Goal: Information Seeking & Learning: Learn about a topic

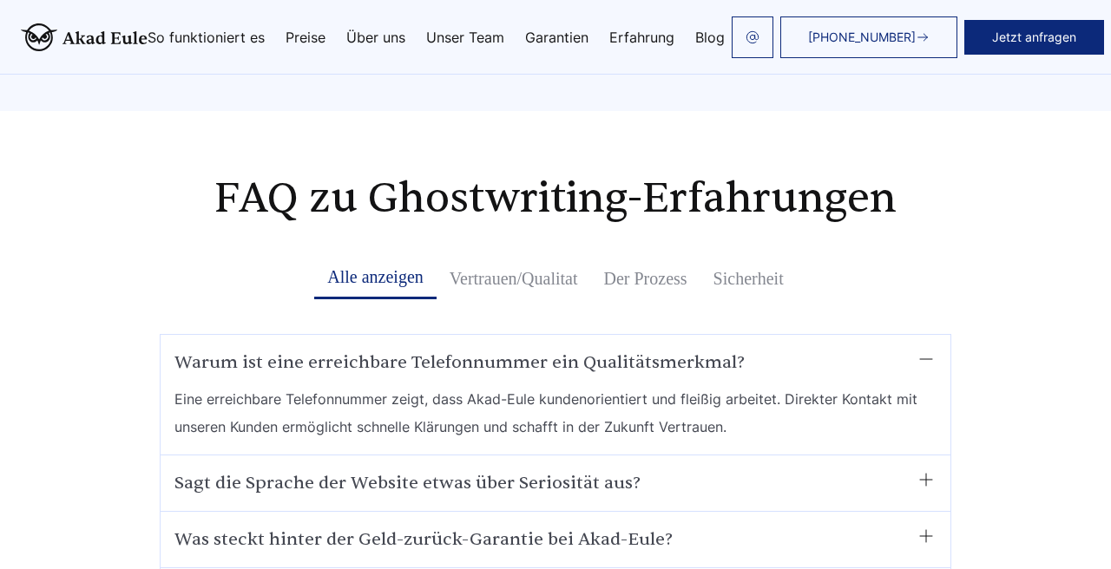
scroll to position [9750, 0]
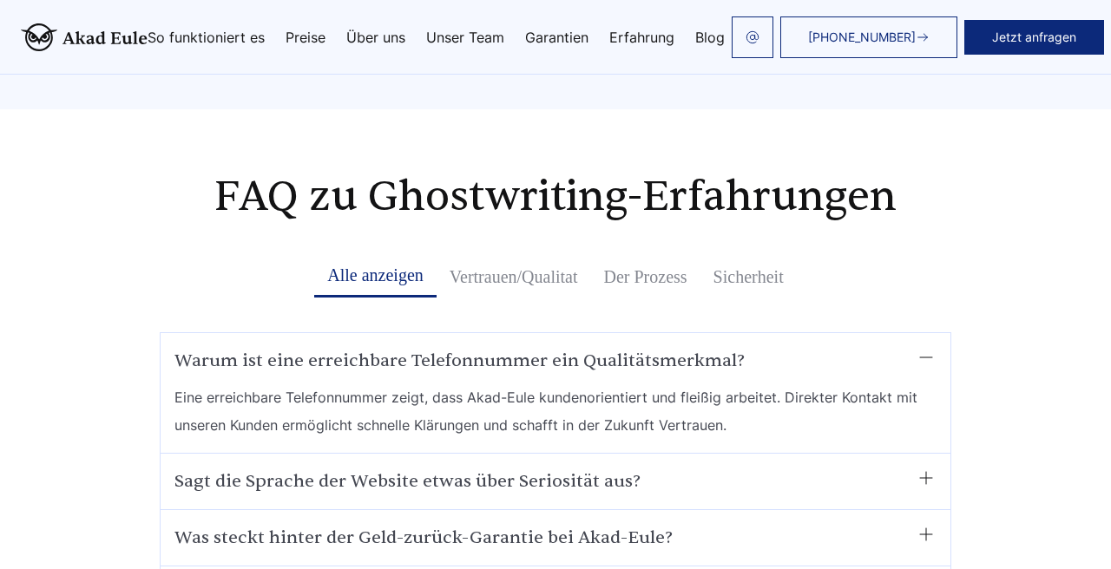
click at [244, 468] on summary "Sagt die Sprache der Website etwas über Seriosität aus?" at bounding box center [555, 482] width 762 height 28
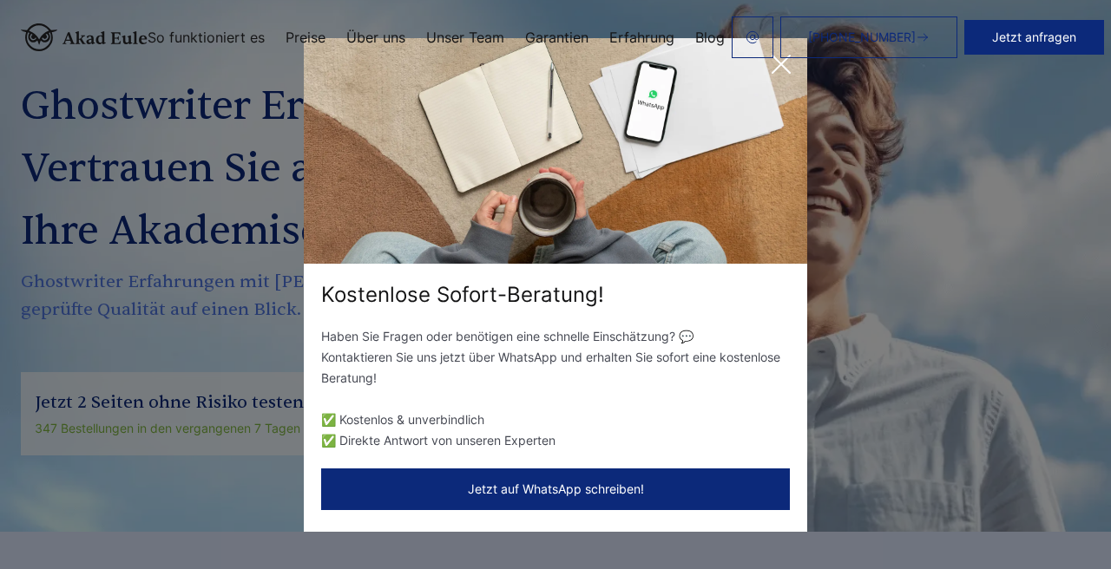
scroll to position [0, 0]
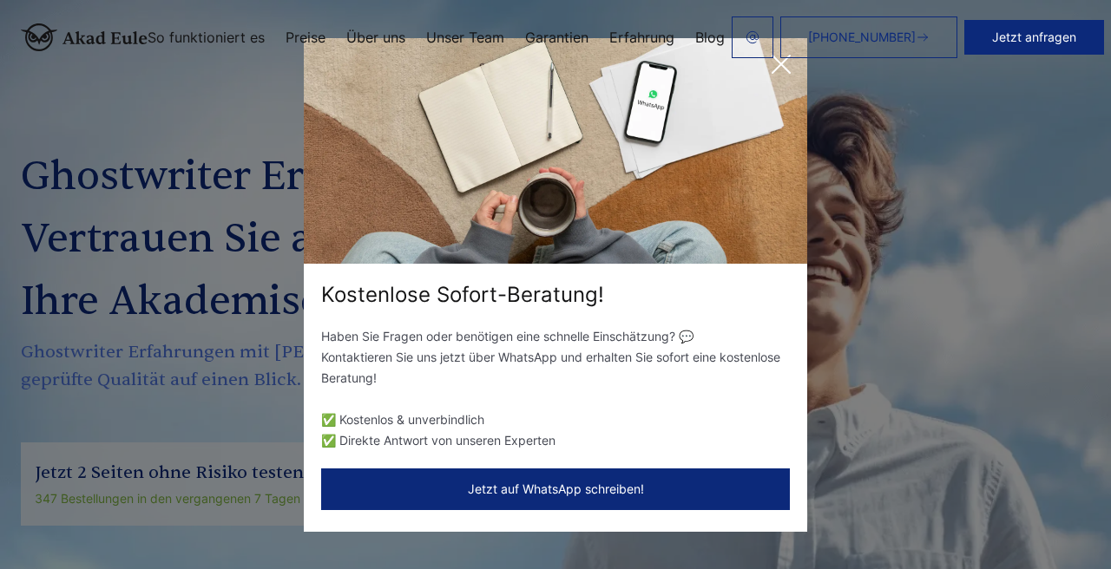
click at [779, 71] on header "+49 441 93168044 Jetzt anfragen So funktioniert es Preise" at bounding box center [555, 37] width 1111 height 75
click at [779, 77] on icon at bounding box center [781, 64] width 35 height 35
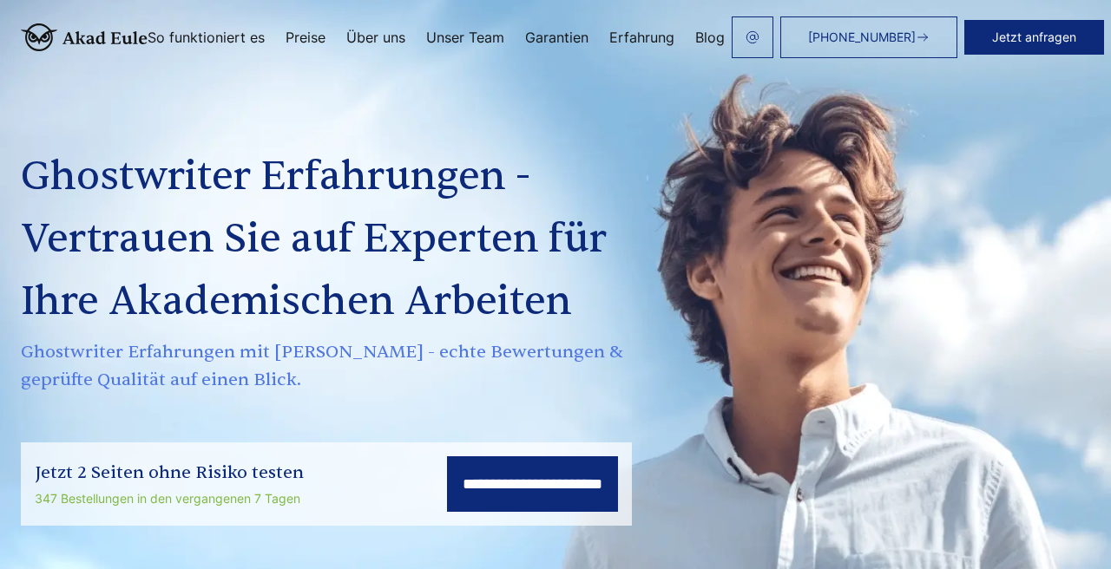
click at [120, 40] on img at bounding box center [84, 37] width 127 height 28
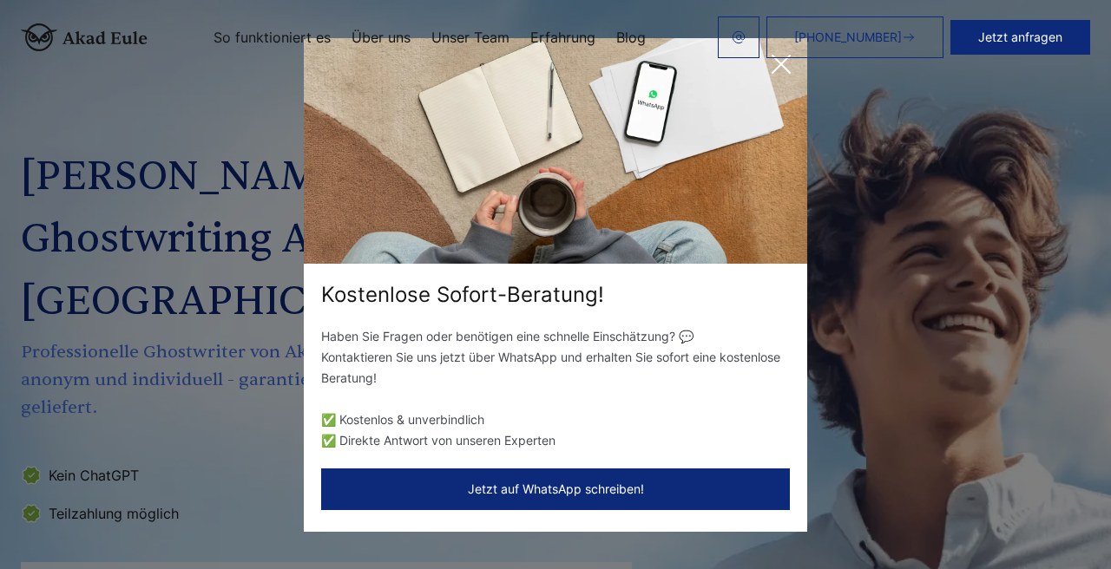
click at [779, 79] on icon at bounding box center [781, 64] width 35 height 35
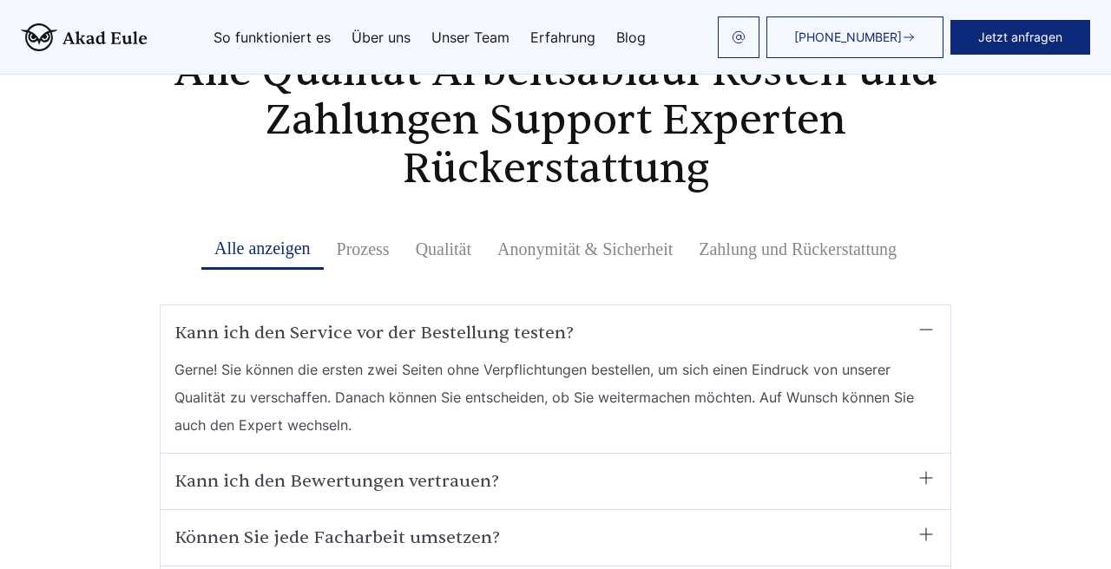
scroll to position [8977, 0]
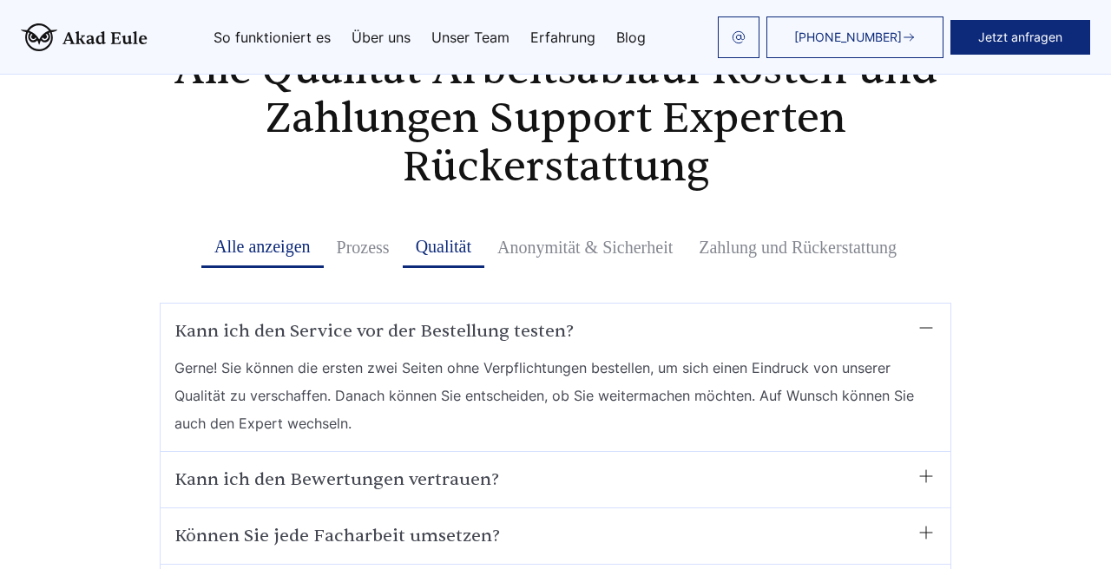
click at [468, 227] on button "Qualität" at bounding box center [444, 248] width 82 height 42
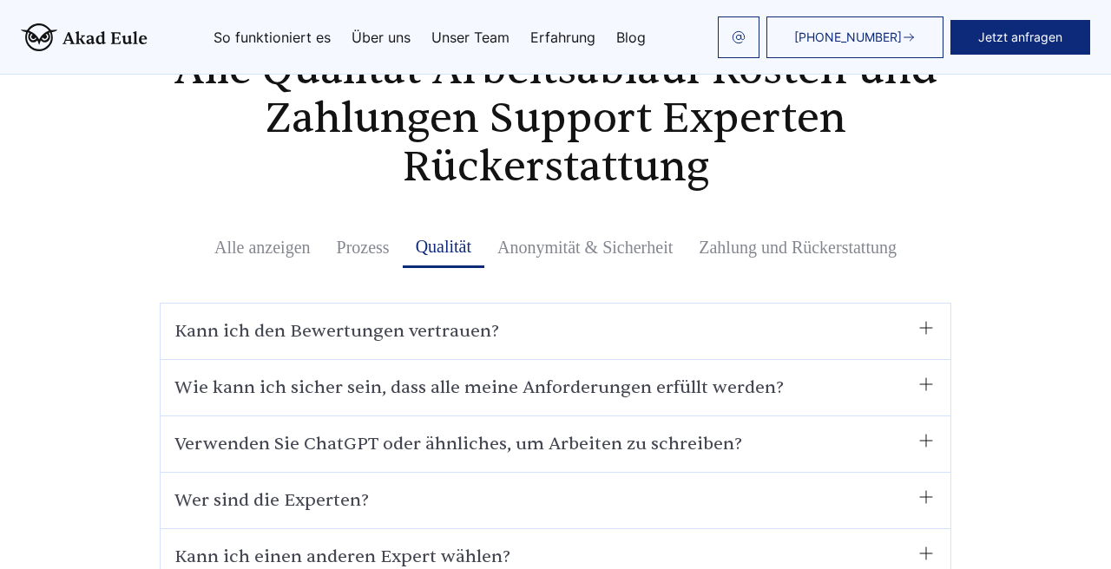
click at [194, 487] on summary "Wer sind die Experten?" at bounding box center [555, 501] width 762 height 28
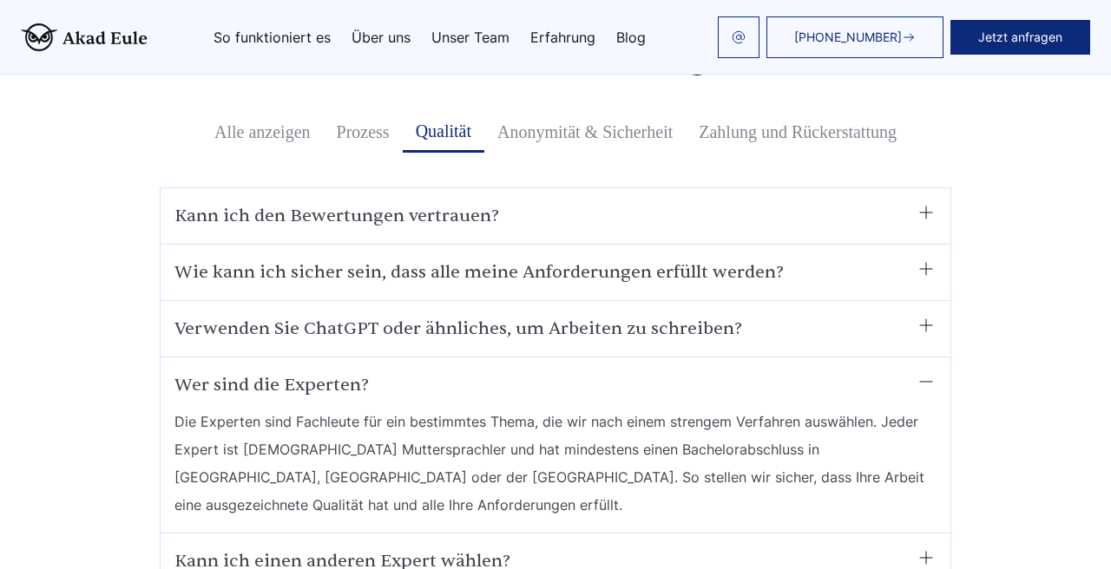
scroll to position [9091, 0]
click at [218, 203] on summary "Kann ich den Bewertungen vertrauen?" at bounding box center [555, 217] width 762 height 28
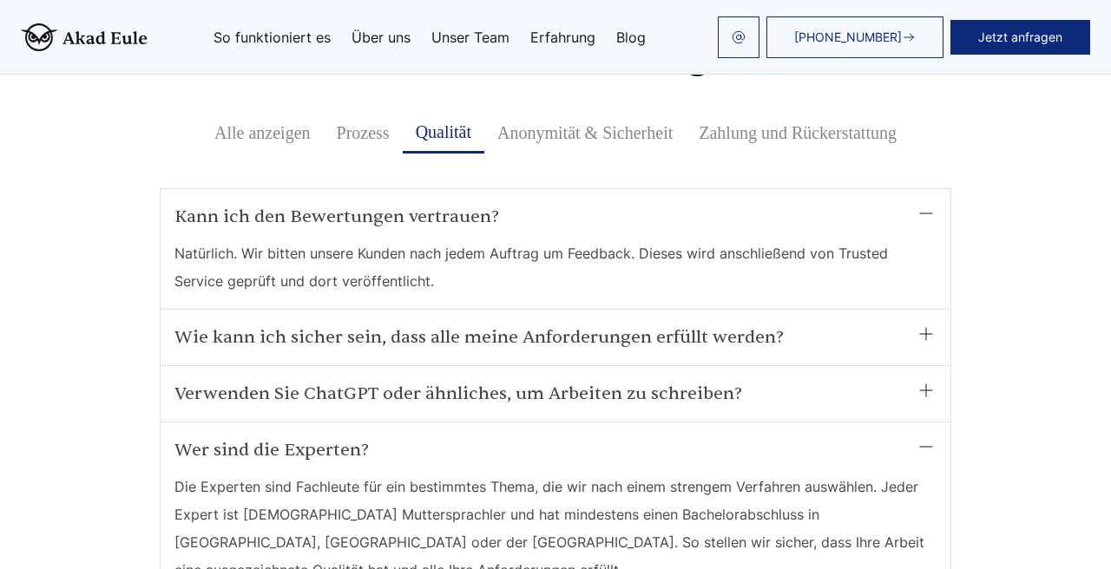
click at [174, 310] on div "Wie kann ich sicher sein, dass alle meine Anforderungen erfüllt werden? Bevor w…" at bounding box center [556, 338] width 790 height 56
click at [221, 324] on summary "Wie kann ich sicher sein, dass alle meine Anforderungen erfüllt werden?" at bounding box center [555, 338] width 762 height 28
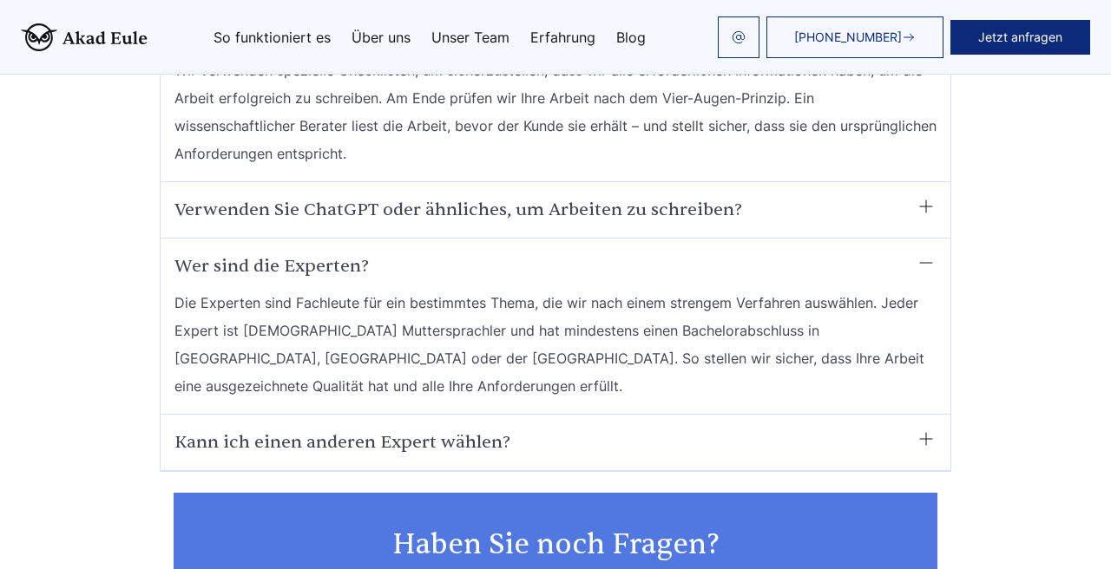
scroll to position [9425, 0]
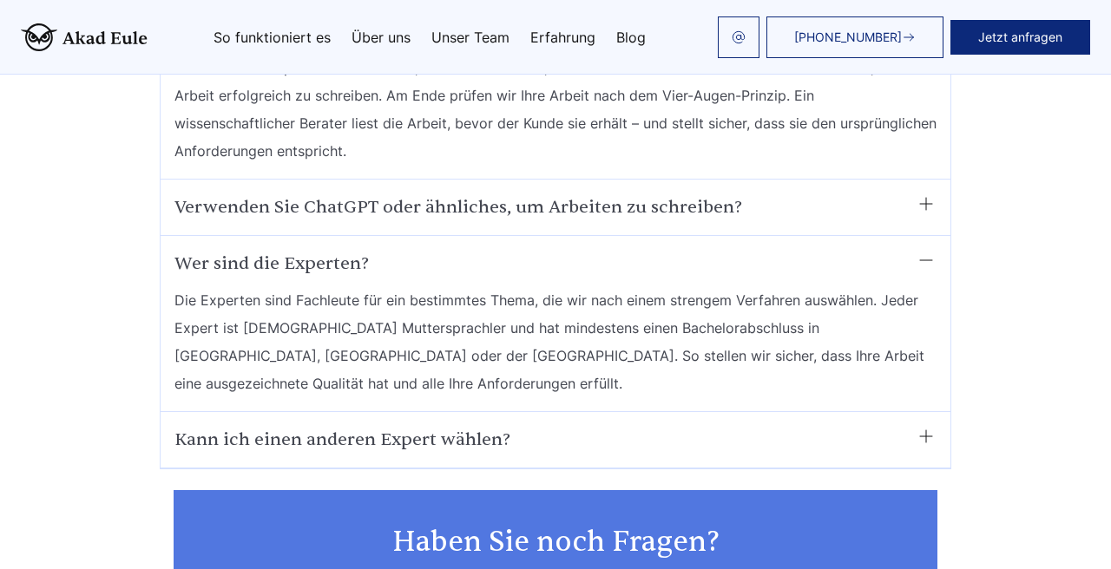
click at [220, 412] on div "Kann ich einen anderen Expert wählen? Ja. Wie in unserem Prozess beschrieben, k…" at bounding box center [556, 440] width 790 height 56
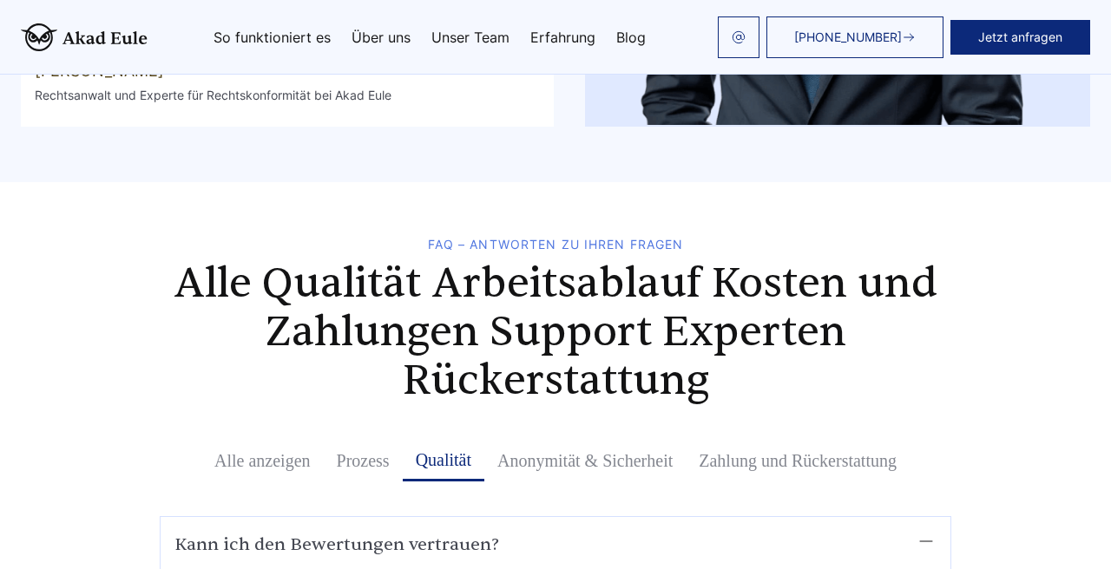
scroll to position [8730, 0]
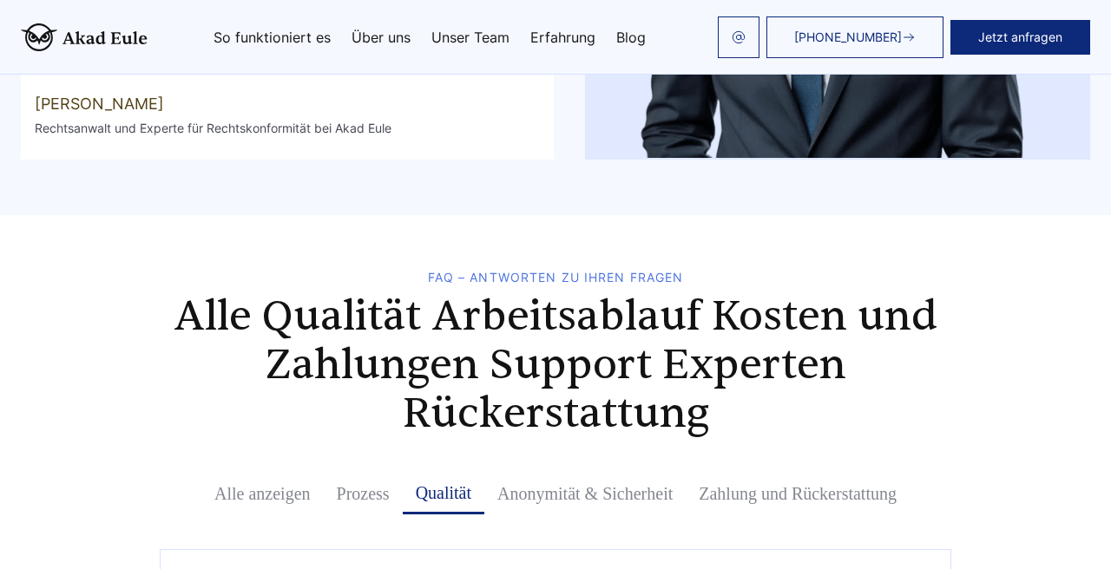
click at [465, 36] on link "Unser Team" at bounding box center [470, 37] width 78 height 14
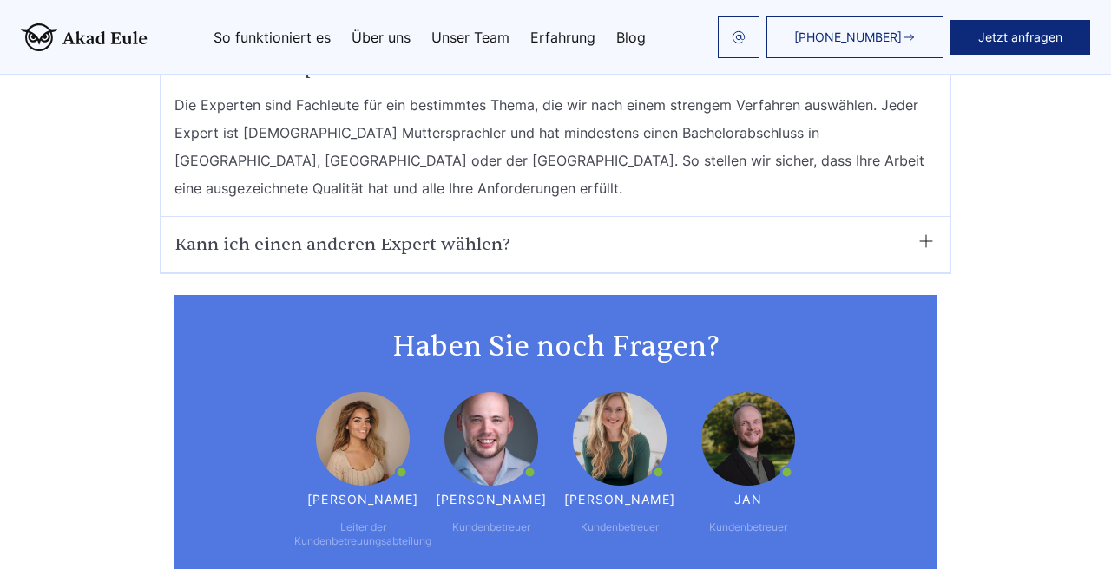
scroll to position [9614, 0]
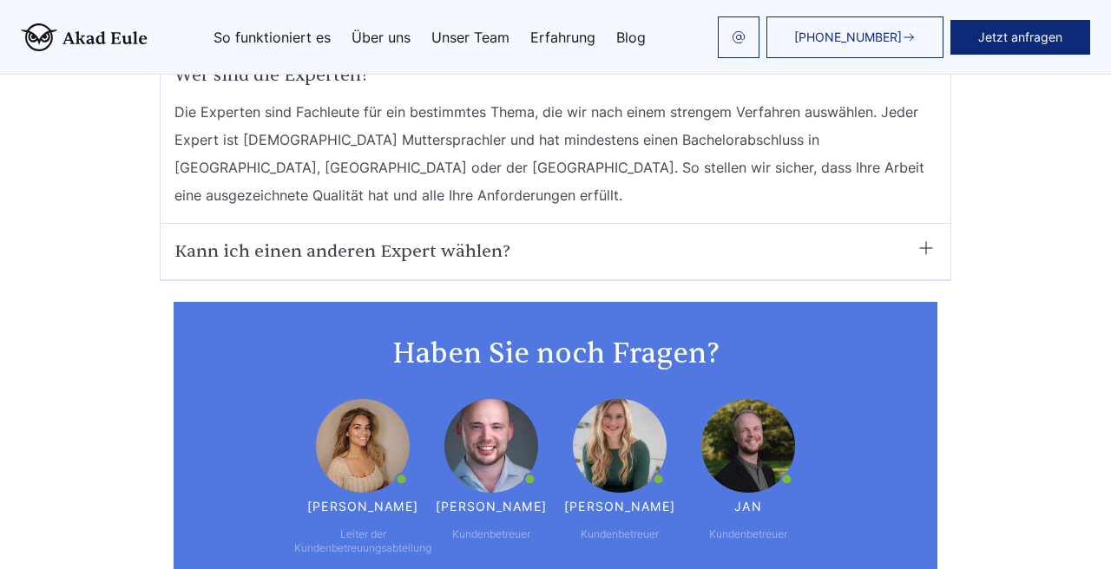
click at [628, 35] on link "Blog" at bounding box center [631, 37] width 30 height 14
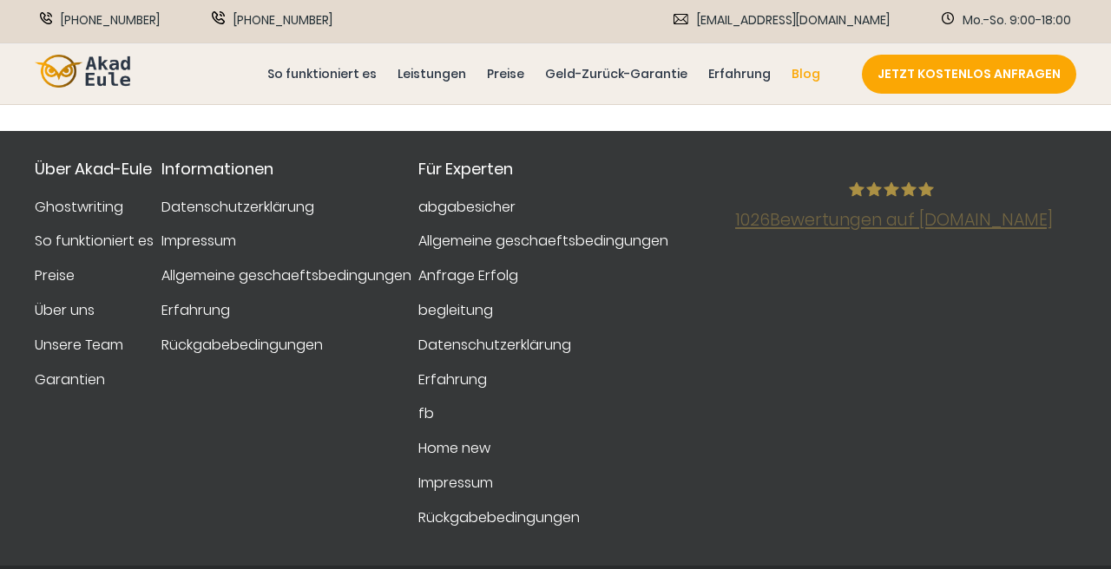
scroll to position [2441, 0]
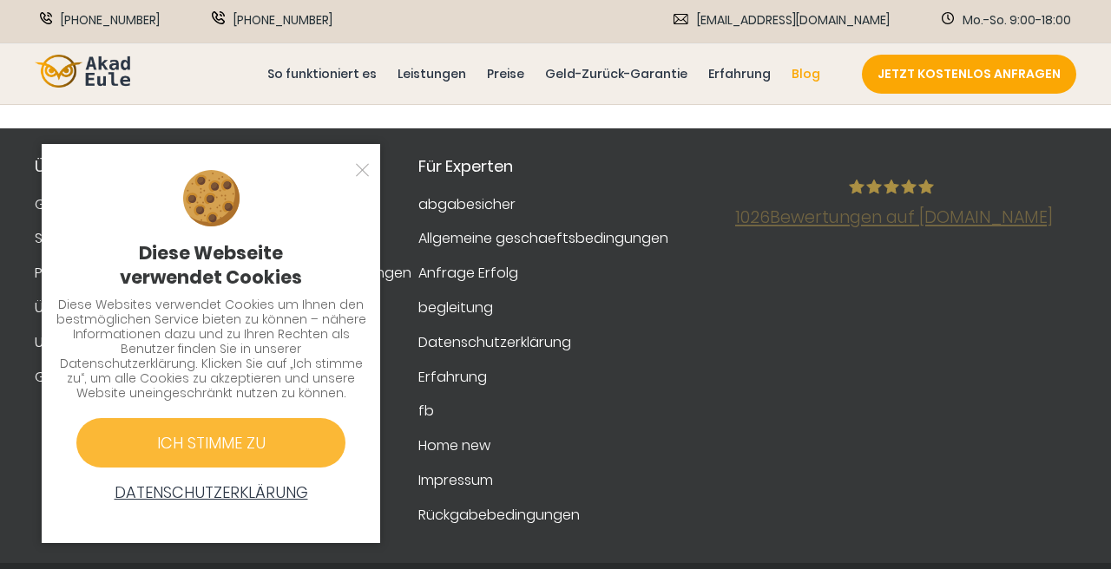
click at [222, 461] on div "Ich stimme zu" at bounding box center [210, 442] width 269 height 49
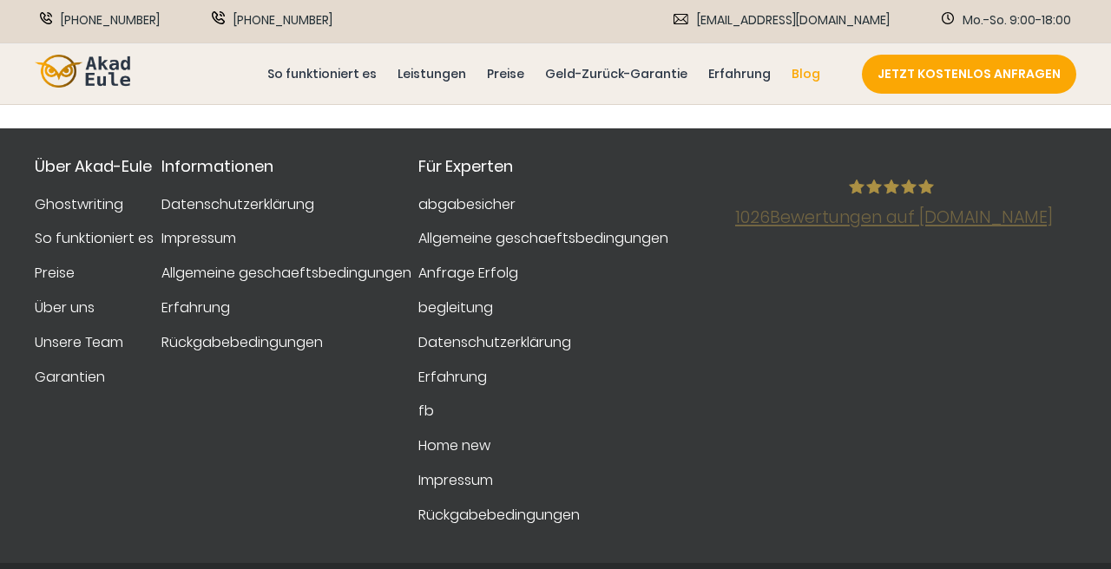
click at [489, 194] on link "abgabesicher" at bounding box center [466, 205] width 97 height 22
